Goal: Task Accomplishment & Management: Use online tool/utility

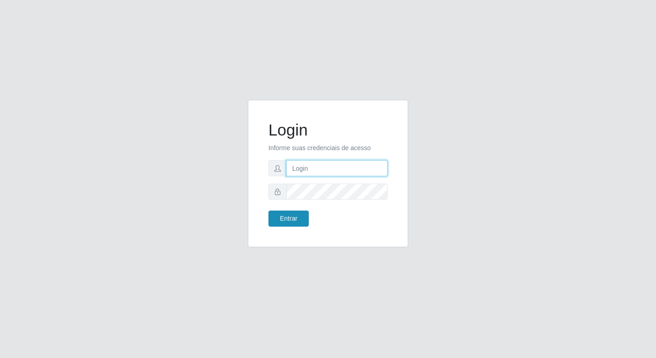
type input "elyda@quaresma"
click at [300, 224] on button "Entrar" at bounding box center [289, 219] width 40 height 16
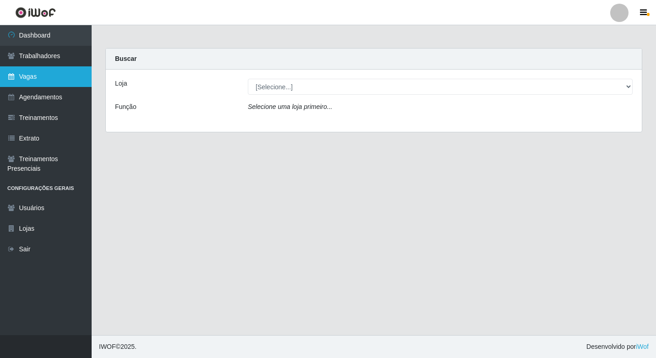
click at [20, 73] on link "Vagas" at bounding box center [46, 76] width 92 height 21
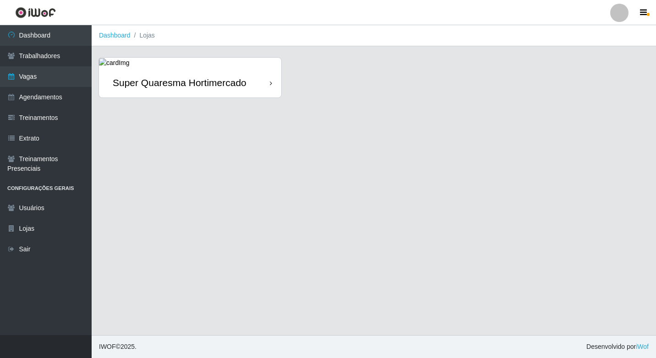
click at [168, 78] on div "Super Quaresma Hortimercado" at bounding box center [180, 82] width 134 height 11
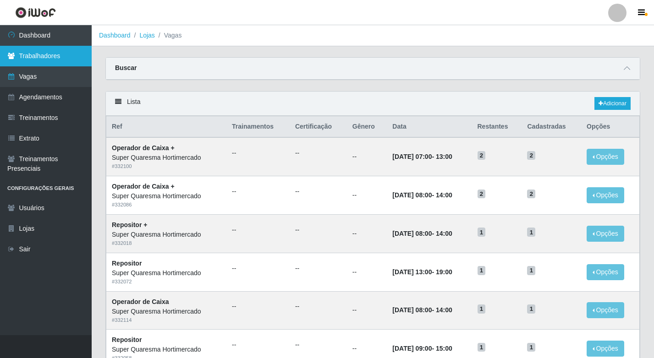
click at [33, 51] on link "Trabalhadores" at bounding box center [46, 56] width 92 height 21
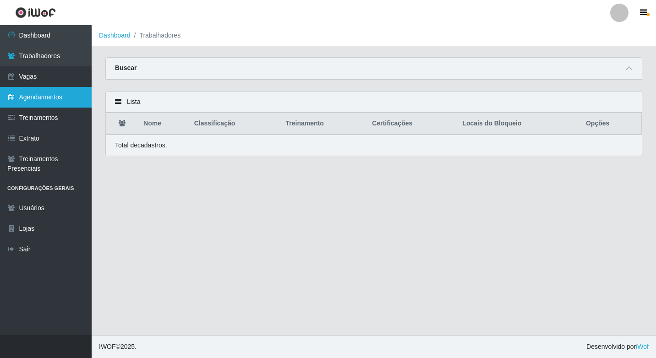
click at [13, 91] on link "Agendamentos" at bounding box center [46, 97] width 92 height 21
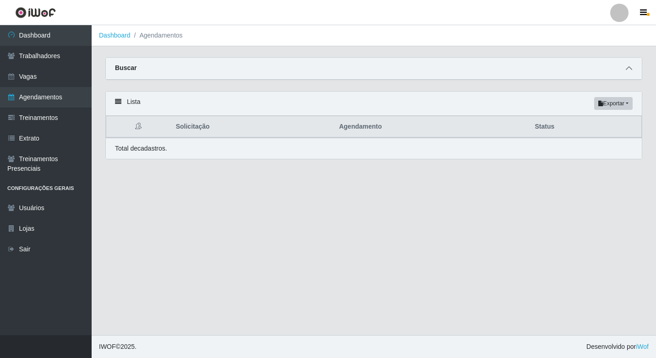
click at [625, 70] on span at bounding box center [629, 68] width 11 height 11
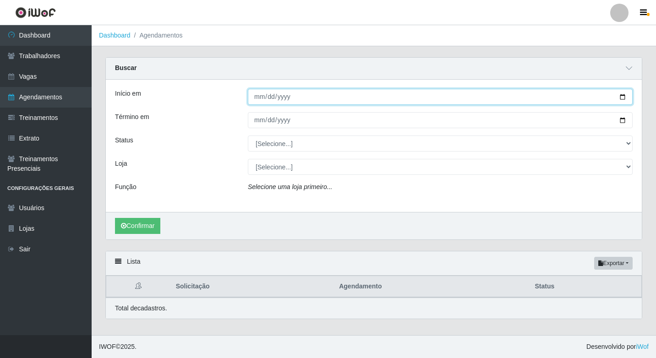
click at [272, 96] on input "Início em" at bounding box center [440, 97] width 385 height 16
click at [256, 99] on input "Início em" at bounding box center [440, 97] width 385 height 16
type input "0025-08-23"
click at [115, 218] on button "Confirmar" at bounding box center [137, 226] width 45 height 16
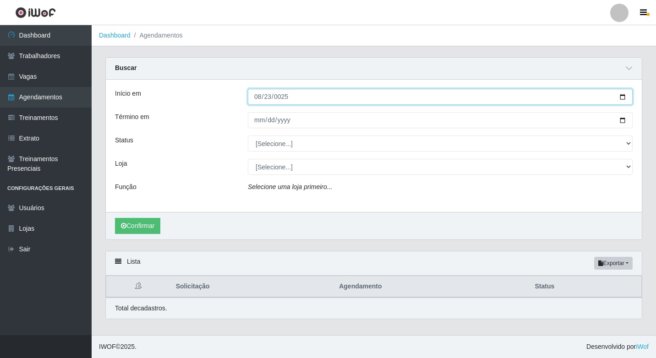
click at [295, 99] on input "0025-08-23" at bounding box center [440, 97] width 385 height 16
click at [288, 97] on input "0025-08-23" at bounding box center [440, 97] width 385 height 16
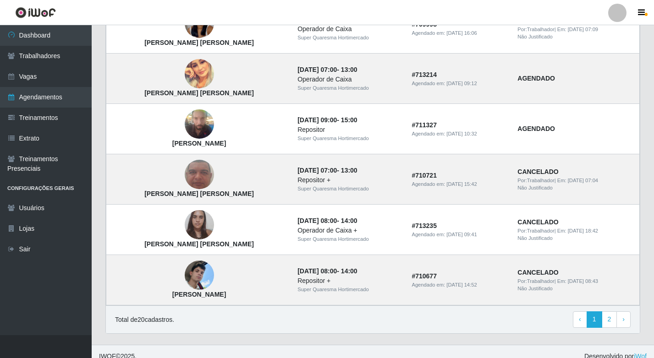
scroll to position [759, 0]
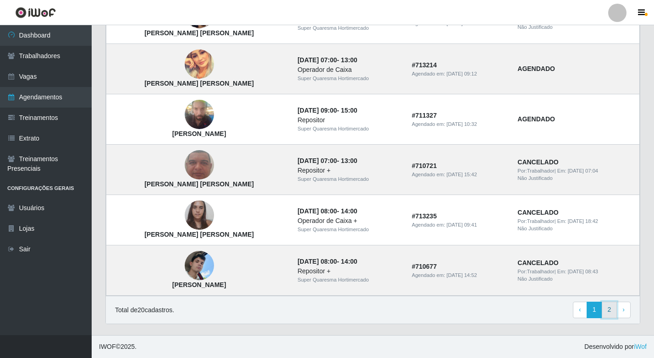
click at [613, 312] on link "2" at bounding box center [610, 310] width 16 height 17
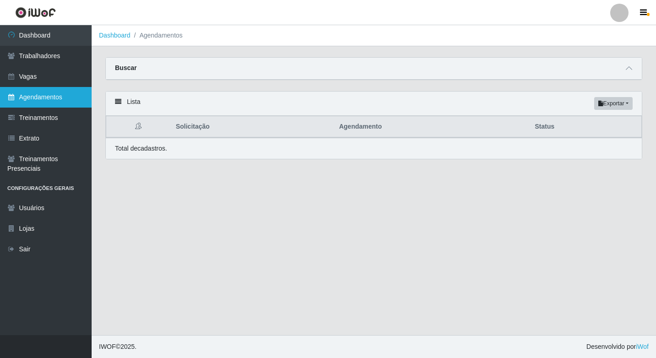
click at [42, 101] on link "Agendamentos" at bounding box center [46, 97] width 92 height 21
click at [41, 97] on link "Agendamentos" at bounding box center [46, 97] width 92 height 21
click at [9, 96] on icon at bounding box center [11, 97] width 8 height 6
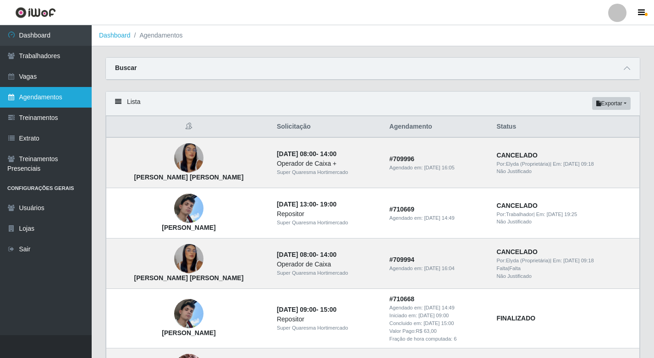
click at [67, 99] on link "Agendamentos" at bounding box center [46, 97] width 92 height 21
click at [9, 97] on icon at bounding box center [11, 97] width 8 height 6
click at [29, 96] on link "Agendamentos" at bounding box center [46, 97] width 92 height 21
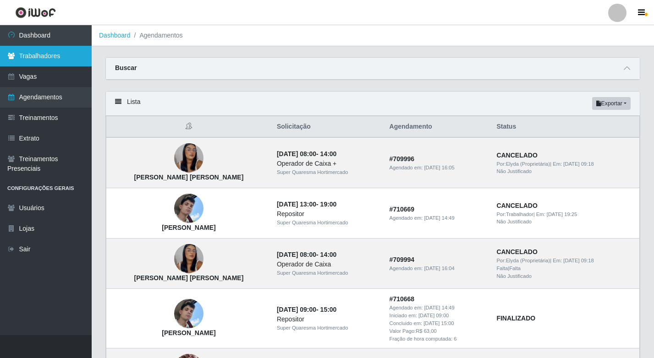
click at [40, 54] on link "Trabalhadores" at bounding box center [46, 56] width 92 height 21
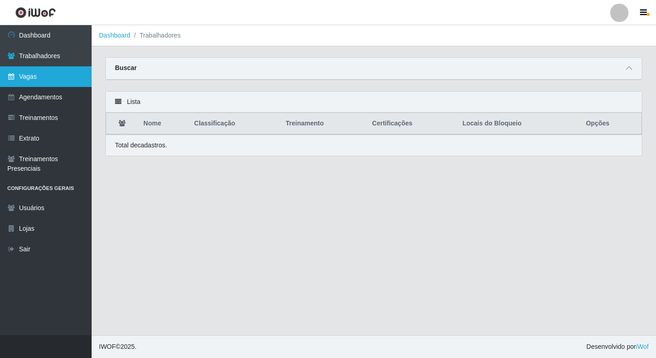
click at [40, 80] on link "Vagas" at bounding box center [46, 76] width 92 height 21
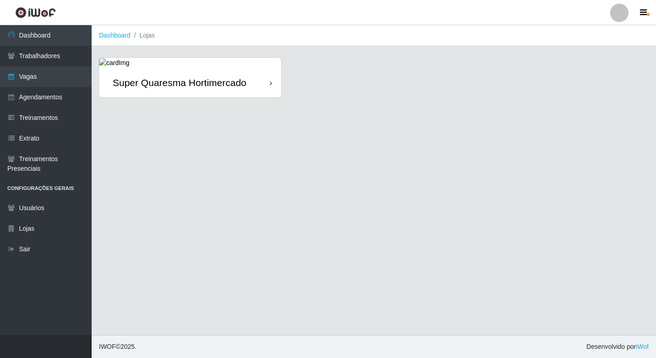
click at [169, 84] on div "Super Quaresma Hortimercado" at bounding box center [180, 82] width 134 height 11
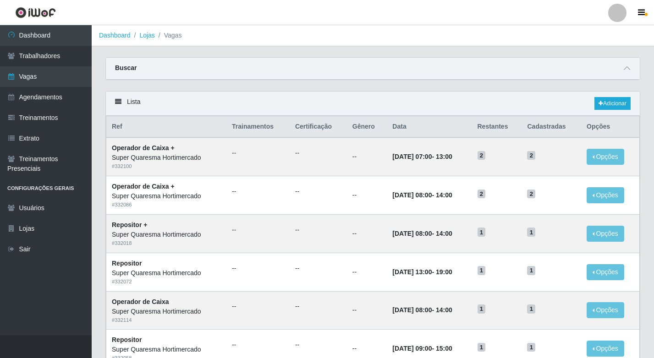
click at [372, 76] on div "Buscar" at bounding box center [373, 69] width 534 height 22
click at [627, 78] on div "Buscar" at bounding box center [373, 69] width 534 height 22
click at [594, 73] on div "Buscar" at bounding box center [373, 69] width 534 height 22
click at [125, 65] on strong "Buscar" at bounding box center [126, 67] width 22 height 7
click at [120, 38] on link "Dashboard" at bounding box center [115, 35] width 32 height 7
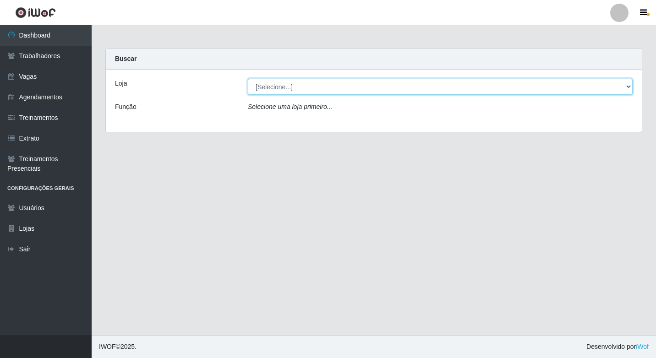
click at [336, 87] on select "[Selecione...] Super Quaresma Hortimercado" at bounding box center [440, 87] width 385 height 16
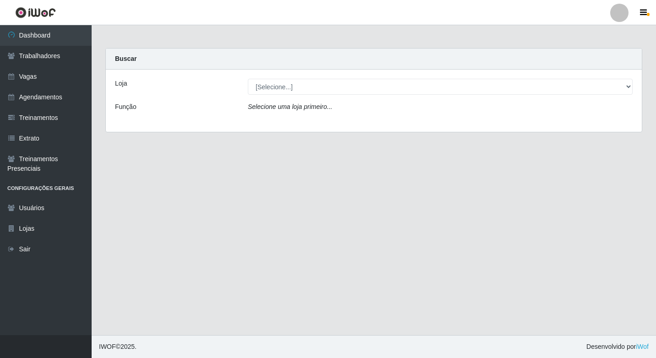
click at [306, 122] on div "Loja [Selecione...] Super Quaresma Hortimercado Função Selecione uma loja prime…" at bounding box center [374, 101] width 536 height 62
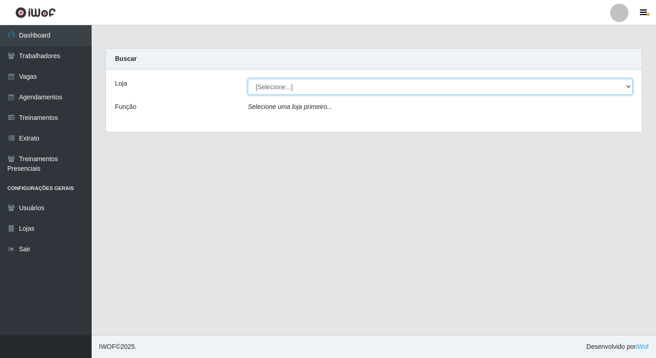
click at [299, 90] on select "[Selecione...] Super Quaresma Hortimercado" at bounding box center [440, 87] width 385 height 16
select select "511"
click at [248, 79] on select "[Selecione...] Super Quaresma Hortimercado" at bounding box center [440, 87] width 385 height 16
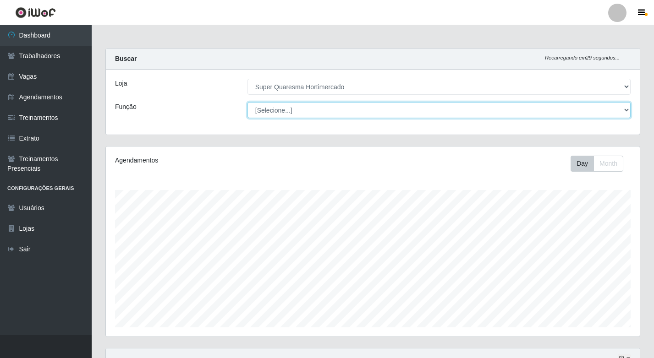
scroll to position [190, 534]
click at [285, 114] on select "[Selecione...] ASG ASG + ASG ++ Operador de Caixa Operador de Caixa + Operador …" at bounding box center [439, 110] width 383 height 16
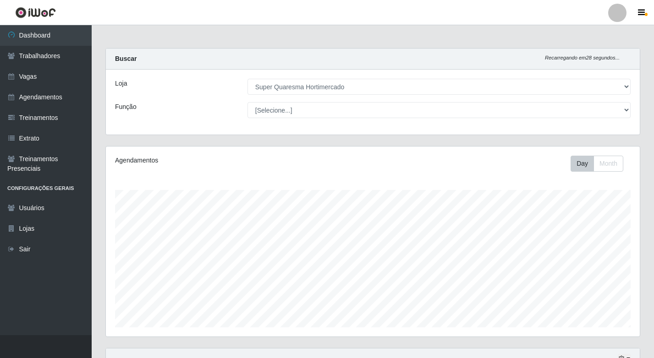
click at [215, 125] on div "Loja [Selecione...] Super Quaresma Hortimercado Função [Selecione...] ASG ASG +…" at bounding box center [373, 102] width 534 height 65
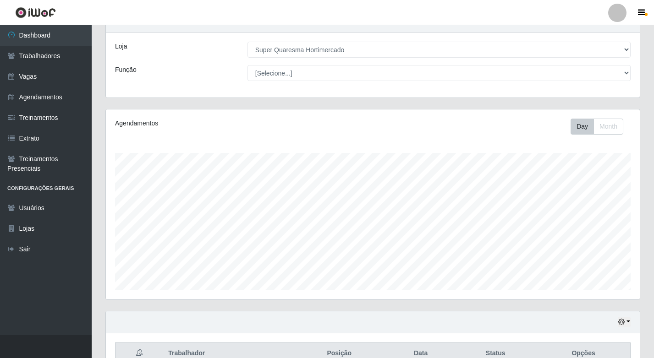
scroll to position [0, 0]
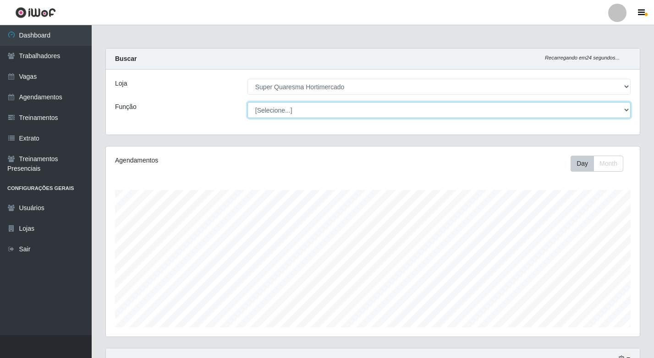
click at [406, 109] on select "[Selecione...] ASG ASG + ASG ++ Operador de Caixa Operador de Caixa + Operador …" at bounding box center [439, 110] width 383 height 16
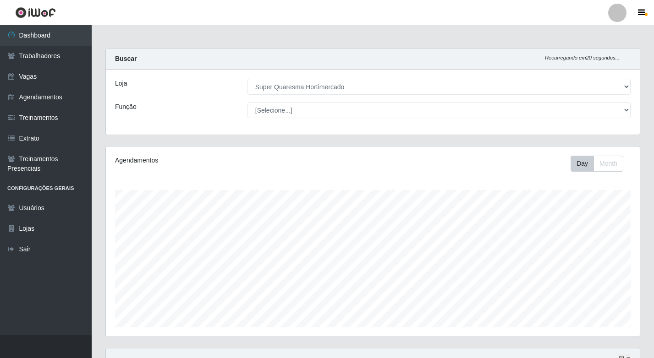
click at [182, 124] on div "Loja [Selecione...] Super Quaresma Hortimercado Função [Selecione...] ASG ASG +…" at bounding box center [373, 102] width 534 height 65
click at [612, 154] on div "Agendamentos Day Month" at bounding box center [373, 242] width 534 height 190
click at [611, 156] on button "Month" at bounding box center [609, 164] width 30 height 16
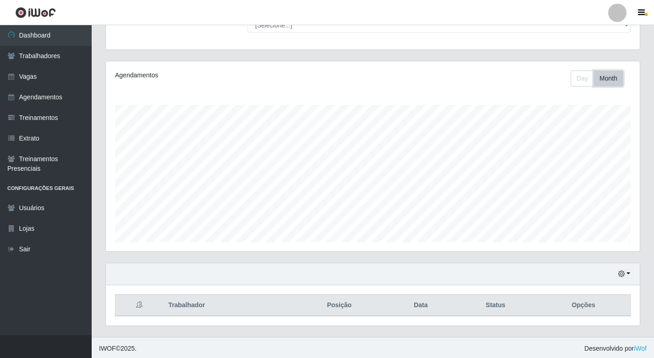
scroll to position [87, 0]
click at [620, 275] on icon "button" at bounding box center [621, 272] width 6 height 6
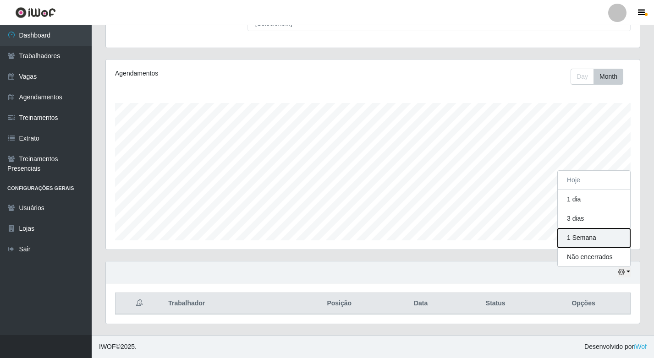
click at [586, 236] on button "1 Semana" at bounding box center [594, 238] width 72 height 19
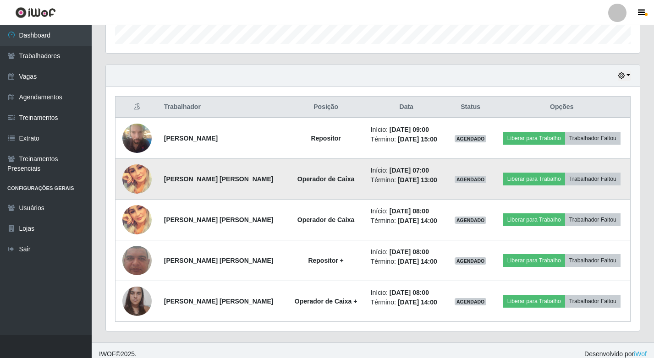
scroll to position [291, 0]
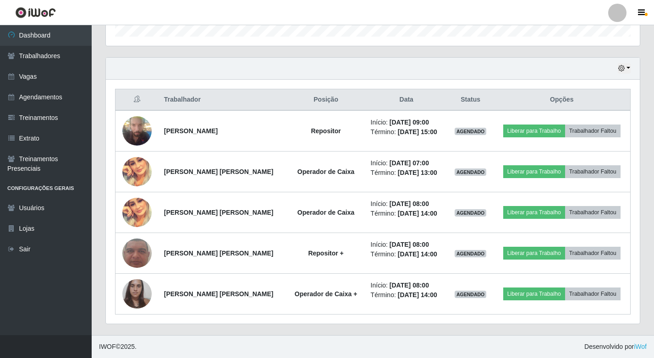
click at [399, 332] on div "Hoje 1 dia 3 dias 1 Semana Não encerrados Trabalhador Posição Data Status Opçõe…" at bounding box center [373, 196] width 549 height 278
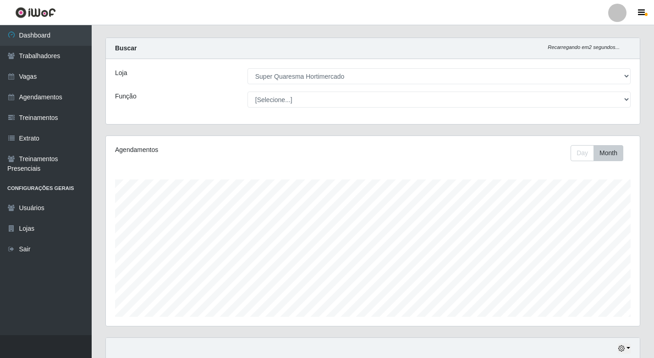
scroll to position [0, 0]
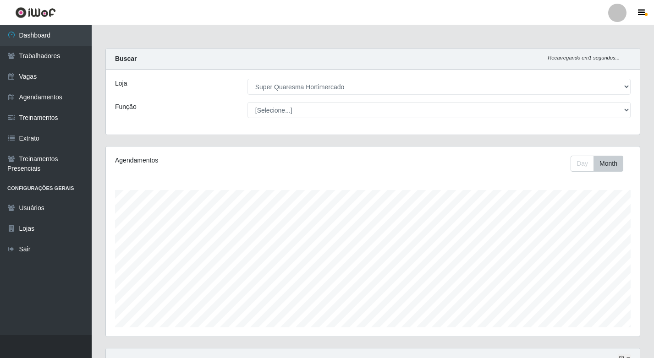
click at [167, 358] on html "Perfil Alterar Senha Sair Dashboard Trabalhadores Vagas Agendamentos Treinament…" at bounding box center [327, 325] width 654 height 650
